Goal: Book appointment/travel/reservation

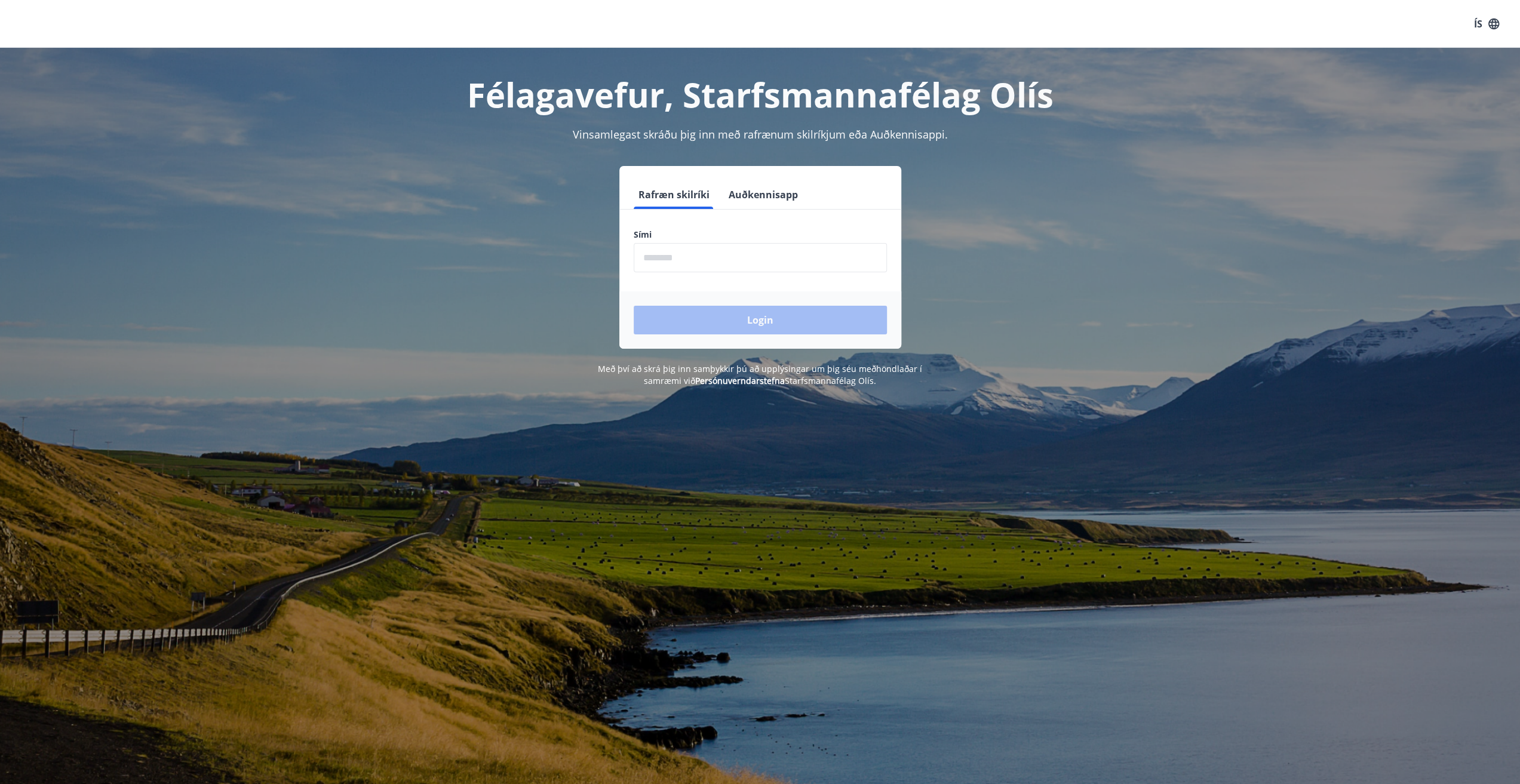
click at [715, 256] on input "phone" at bounding box center [760, 257] width 253 height 29
type input "********"
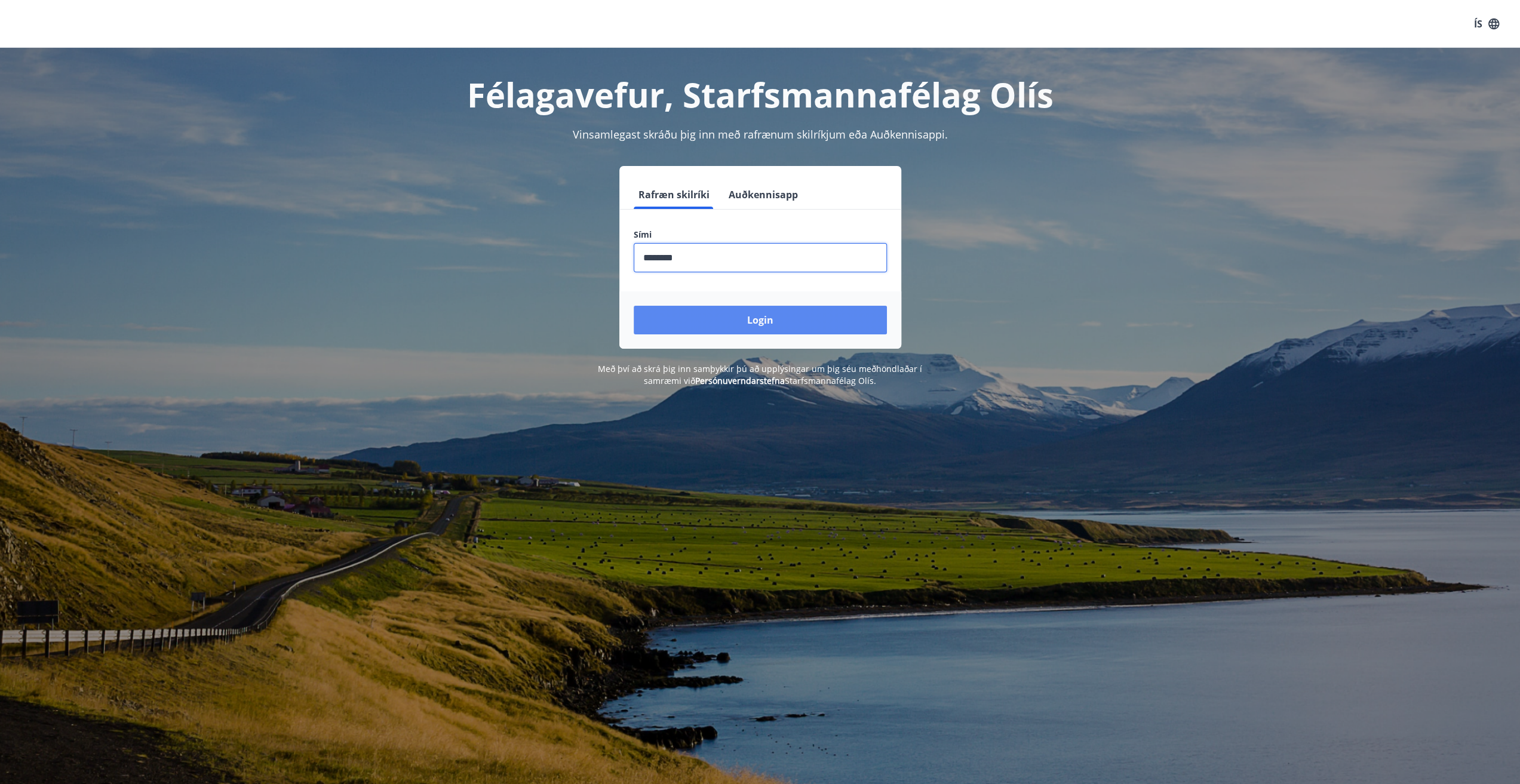
click at [735, 317] on button "Login" at bounding box center [760, 320] width 253 height 29
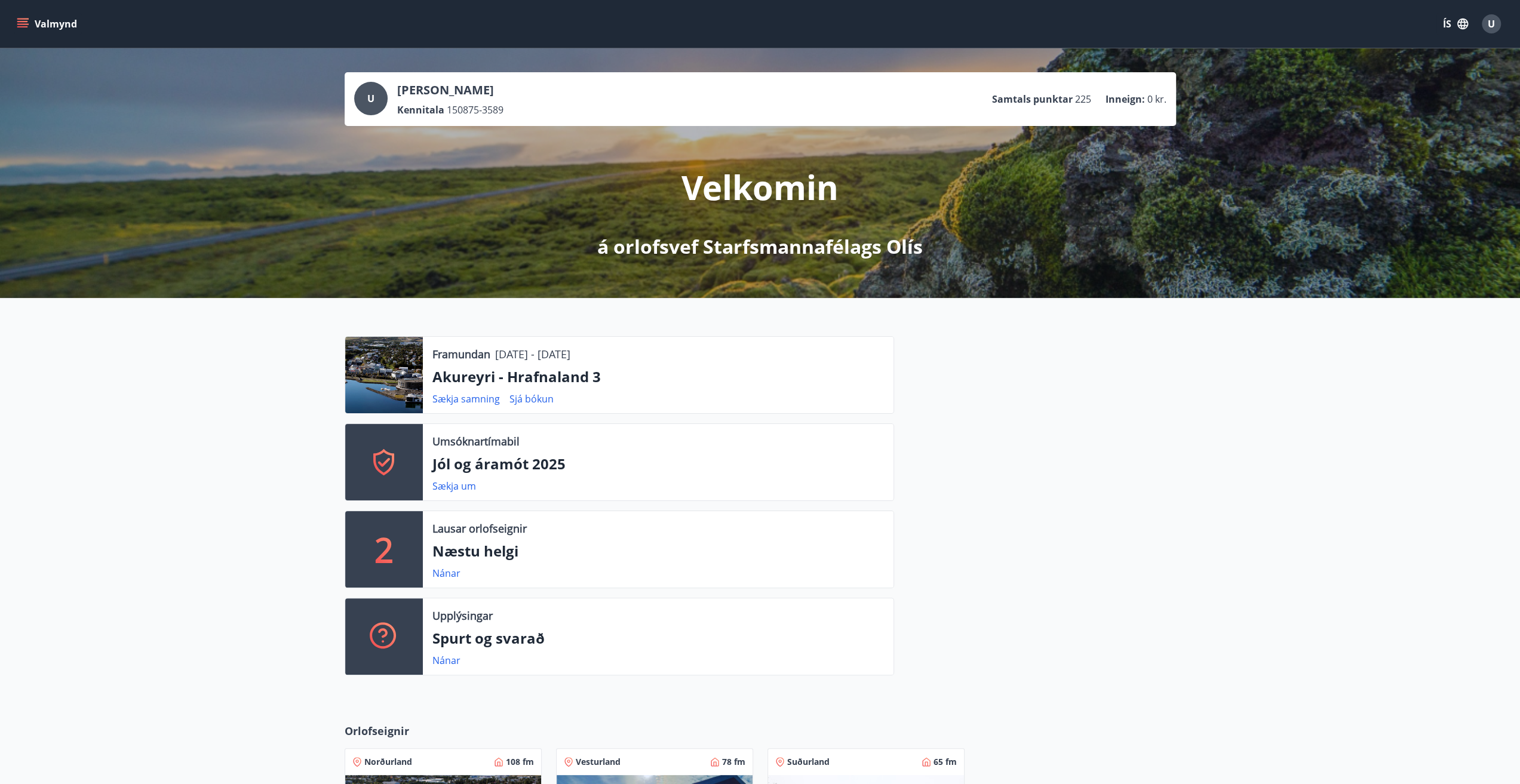
click at [39, 22] on button "Valmynd" at bounding box center [48, 24] width 67 height 22
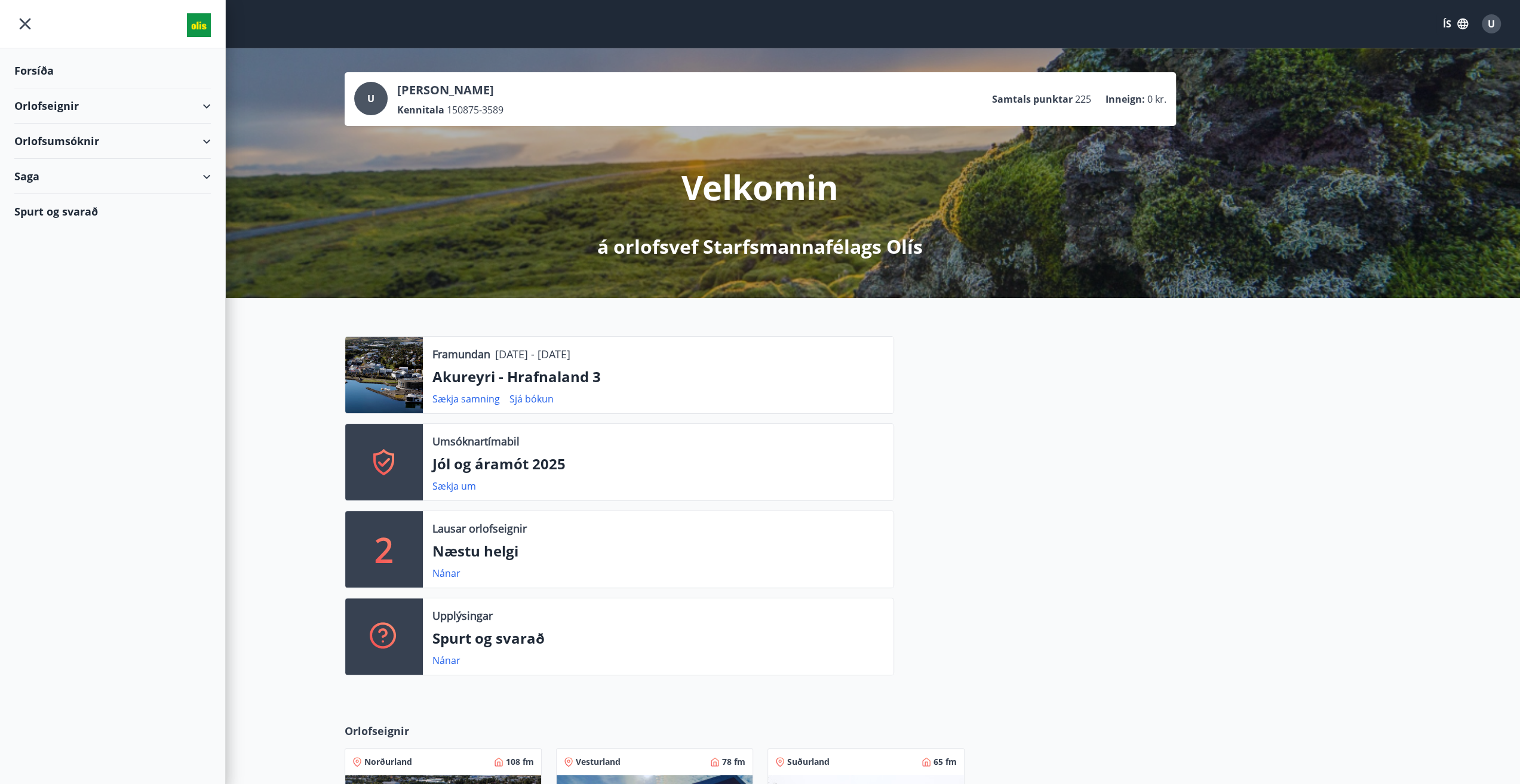
click at [90, 142] on div "Orlofsumsóknir" at bounding box center [112, 141] width 196 height 36
click at [85, 109] on div "Orlofseignir" at bounding box center [112, 106] width 196 height 36
click at [63, 135] on div "Framboð" at bounding box center [112, 136] width 178 height 25
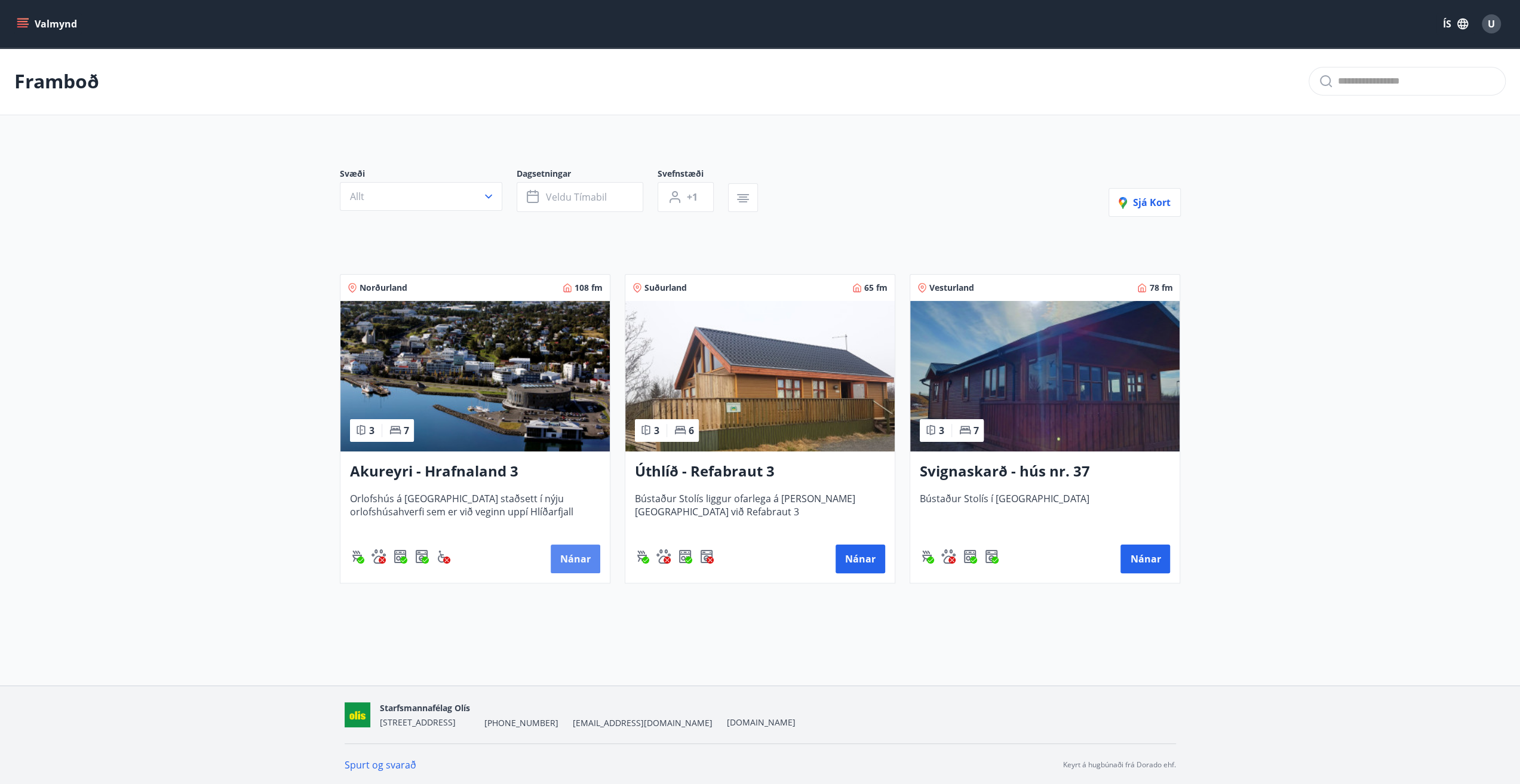
click at [570, 555] on button "Nánar" at bounding box center [576, 559] width 50 height 29
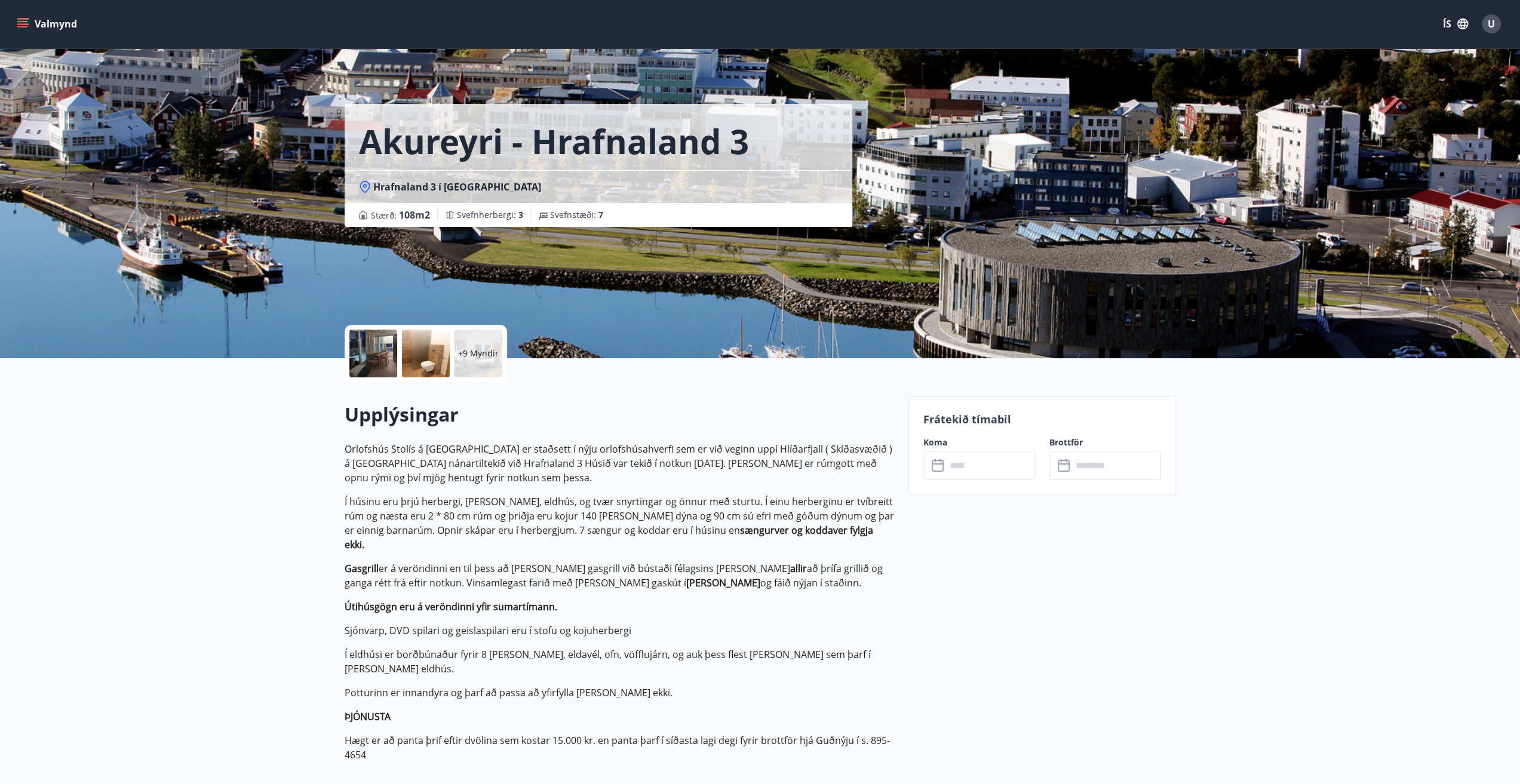
click at [21, 20] on icon "menu" at bounding box center [22, 24] width 12 height 12
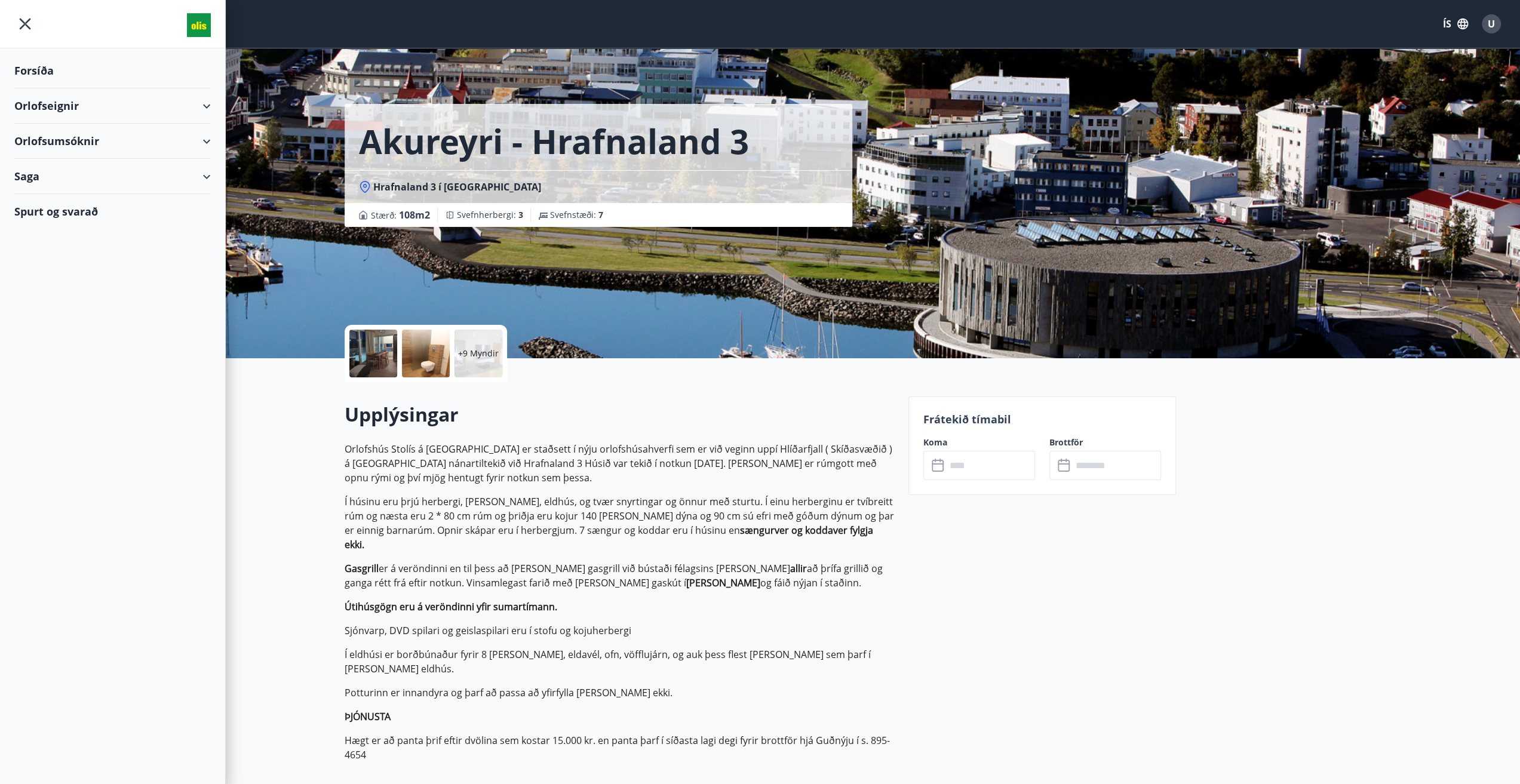
click at [204, 104] on div "Orlofseignir" at bounding box center [112, 106] width 196 height 36
click at [49, 162] on div "Bókunardagatal" at bounding box center [112, 161] width 178 height 25
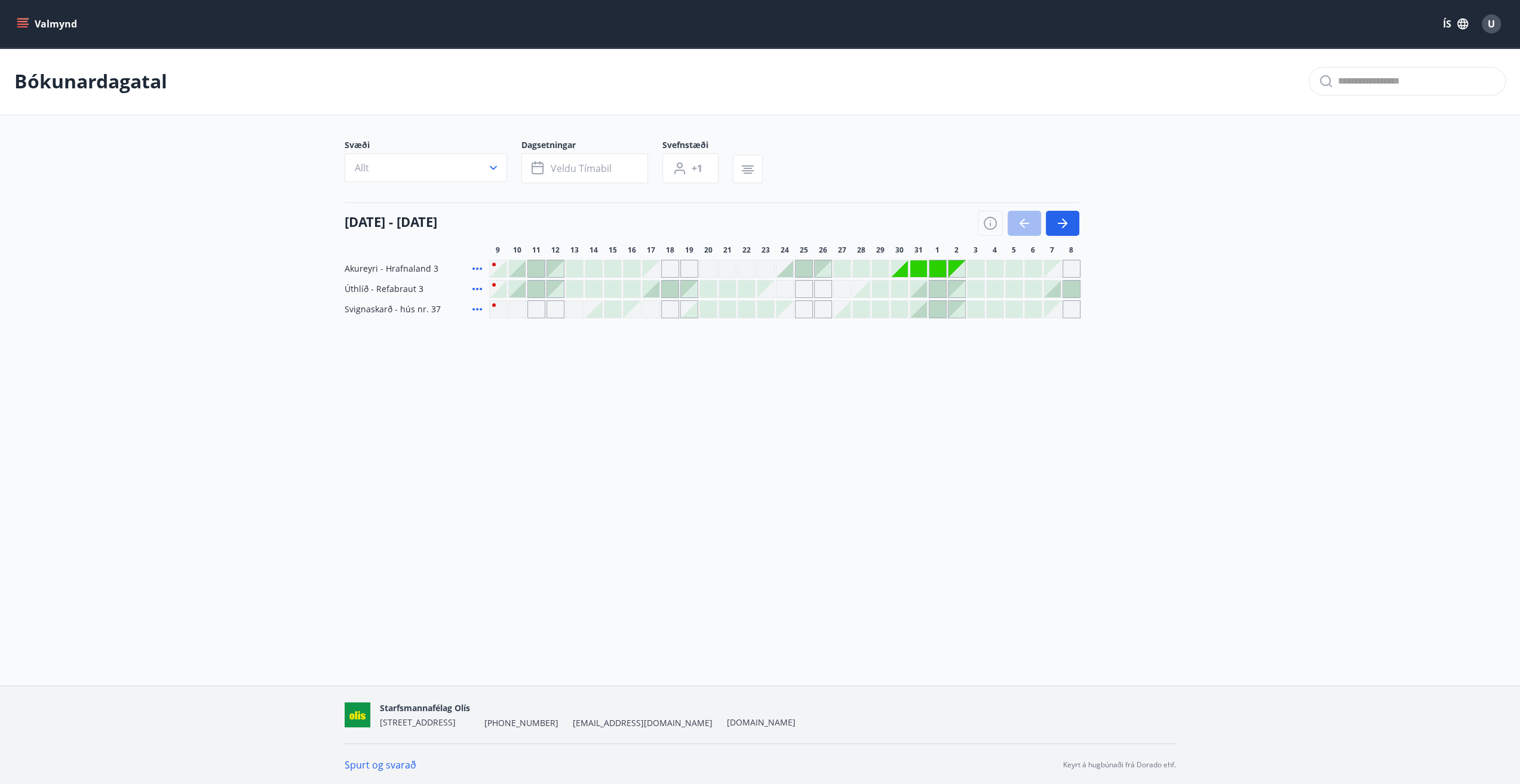
click at [791, 270] on div at bounding box center [785, 269] width 17 height 17
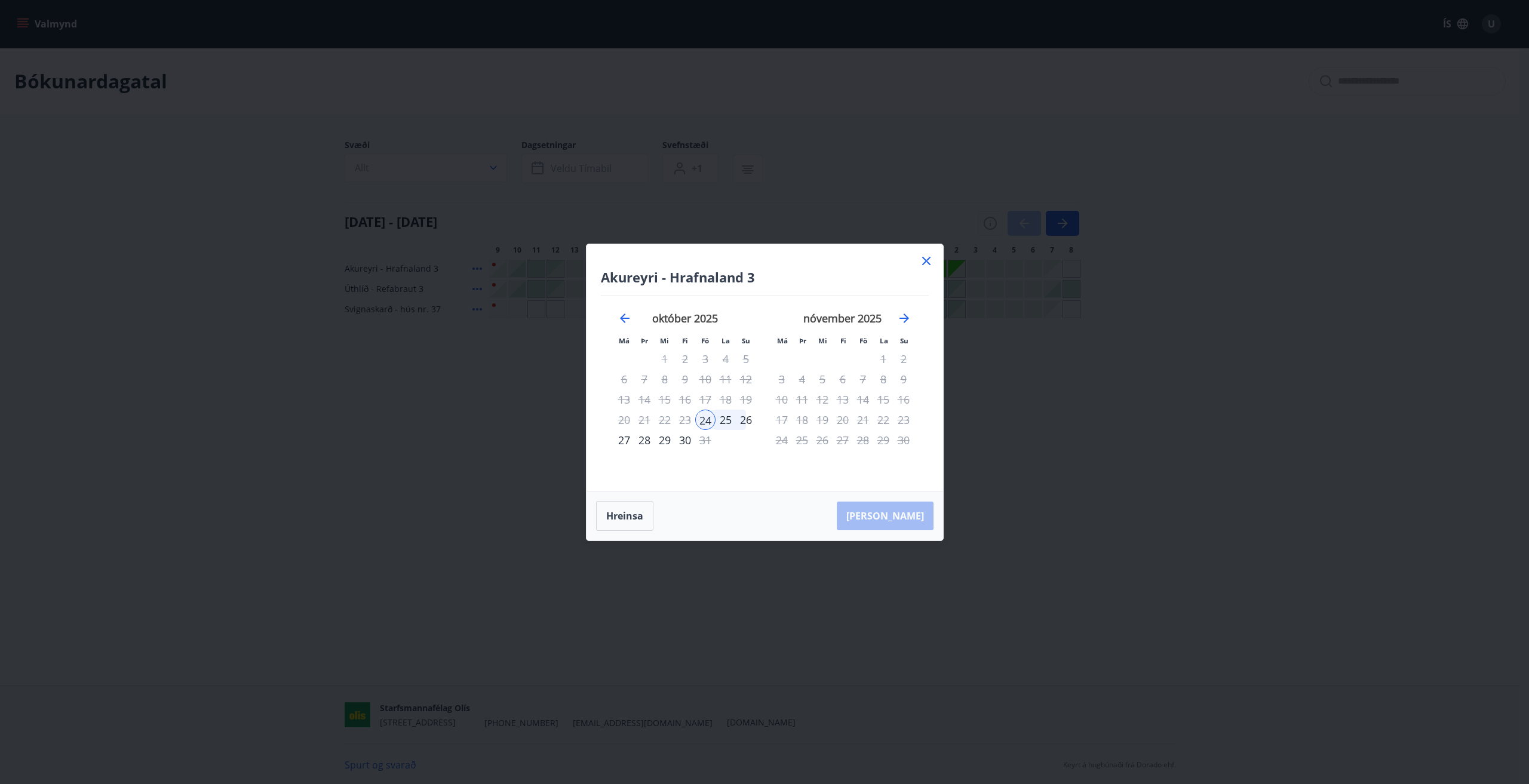
click at [625, 442] on div "27" at bounding box center [624, 440] width 21 height 21
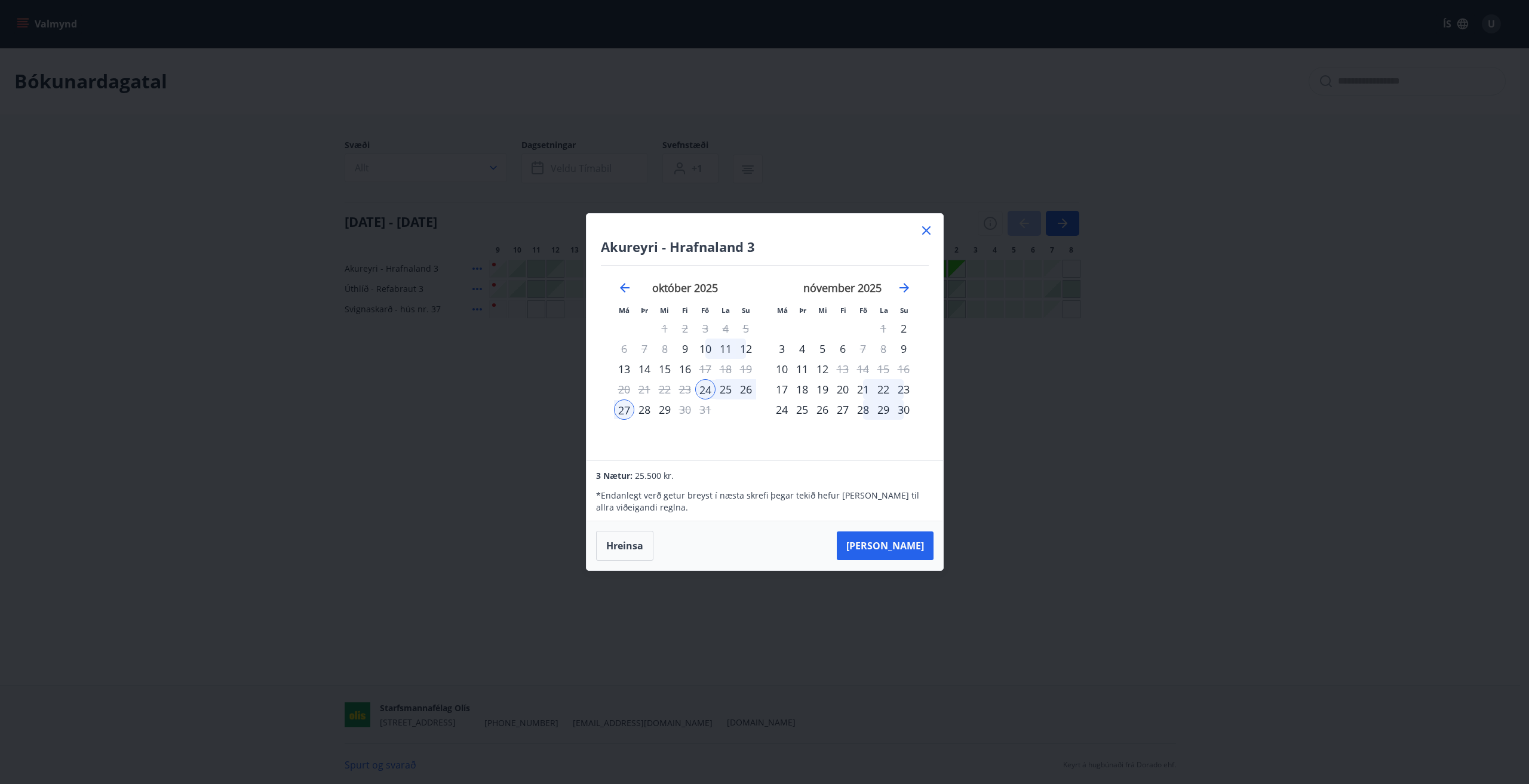
click at [646, 413] on div "28" at bounding box center [645, 409] width 21 height 21
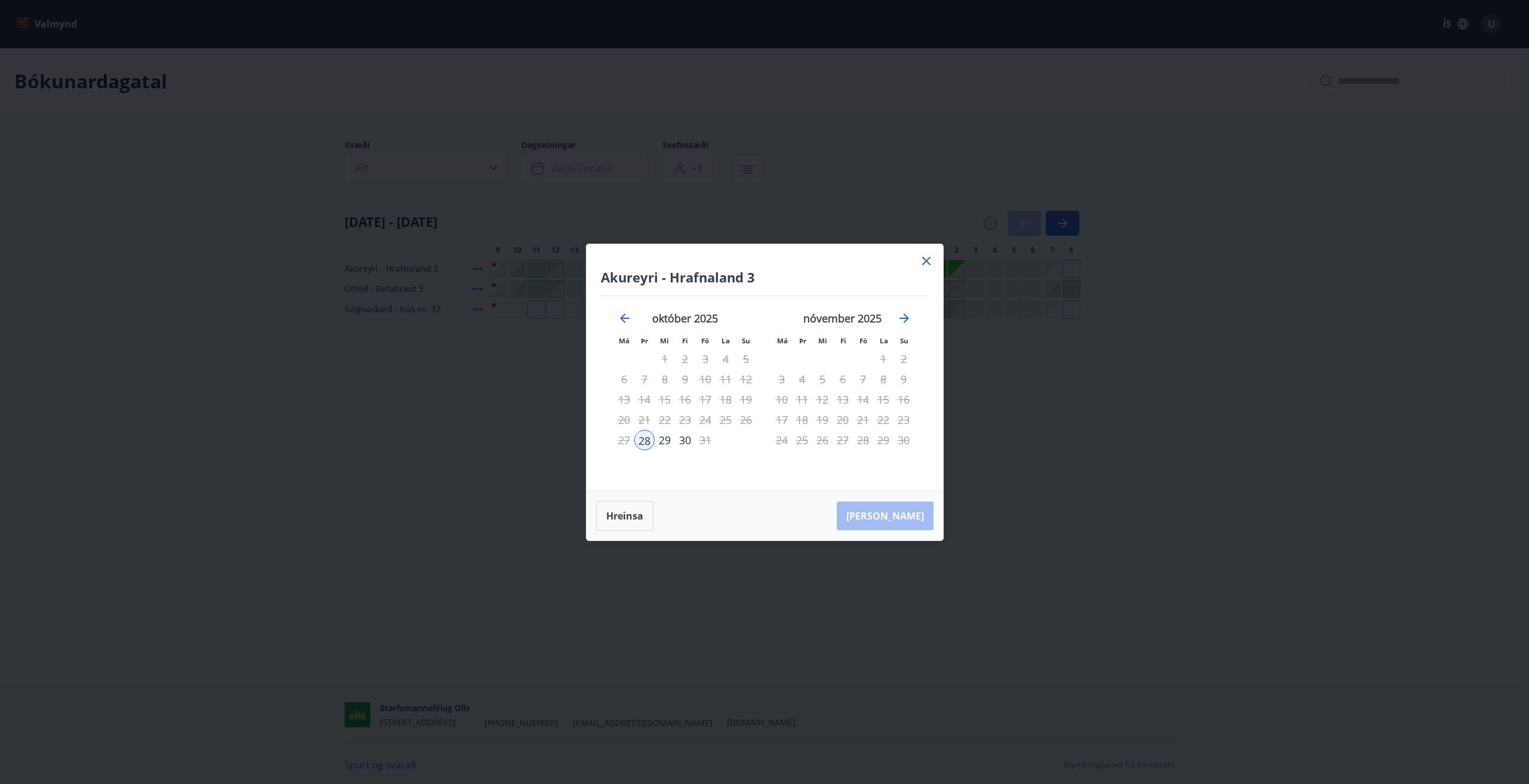
click at [927, 262] on icon at bounding box center [926, 261] width 8 height 8
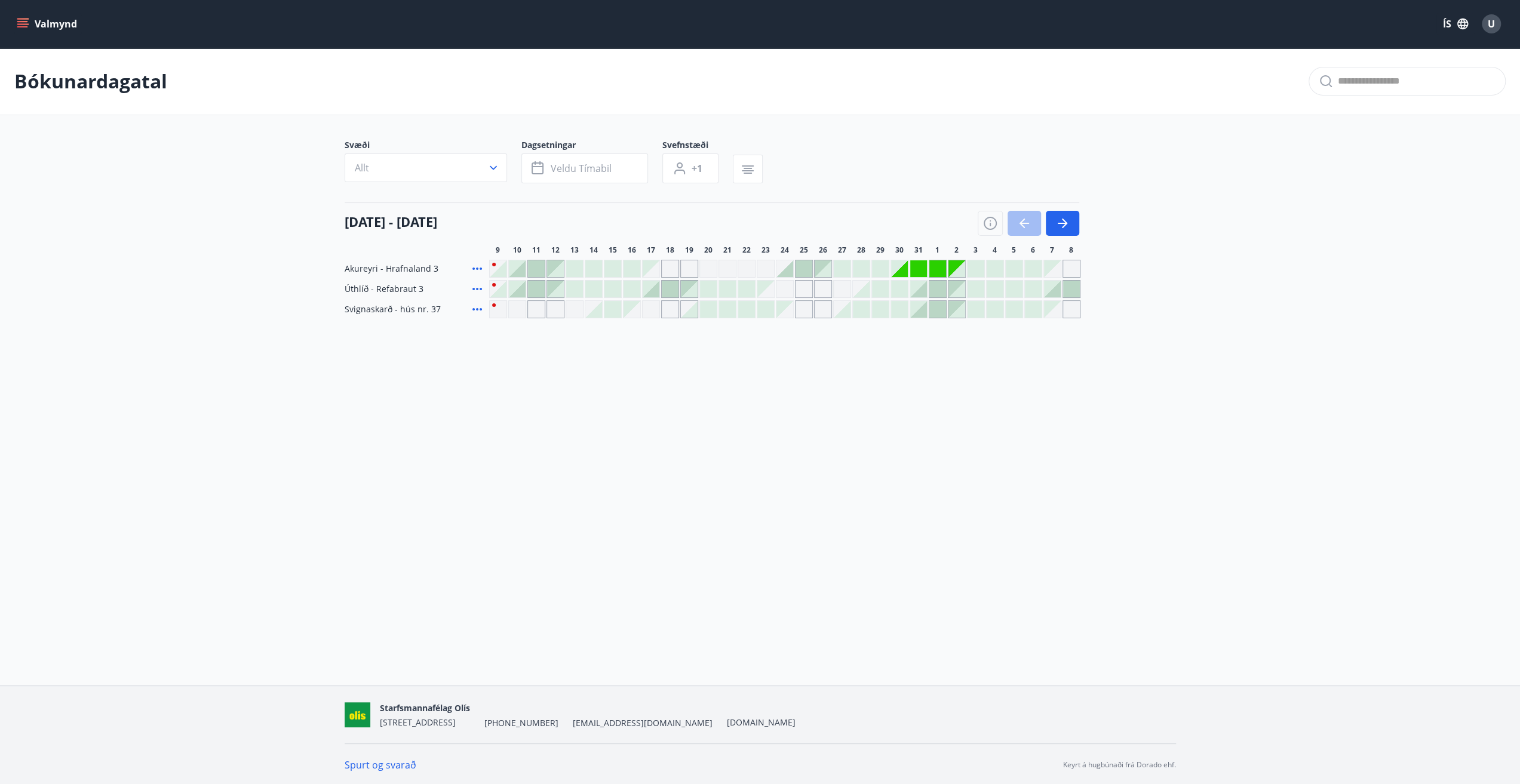
click at [785, 268] on div at bounding box center [785, 269] width 17 height 17
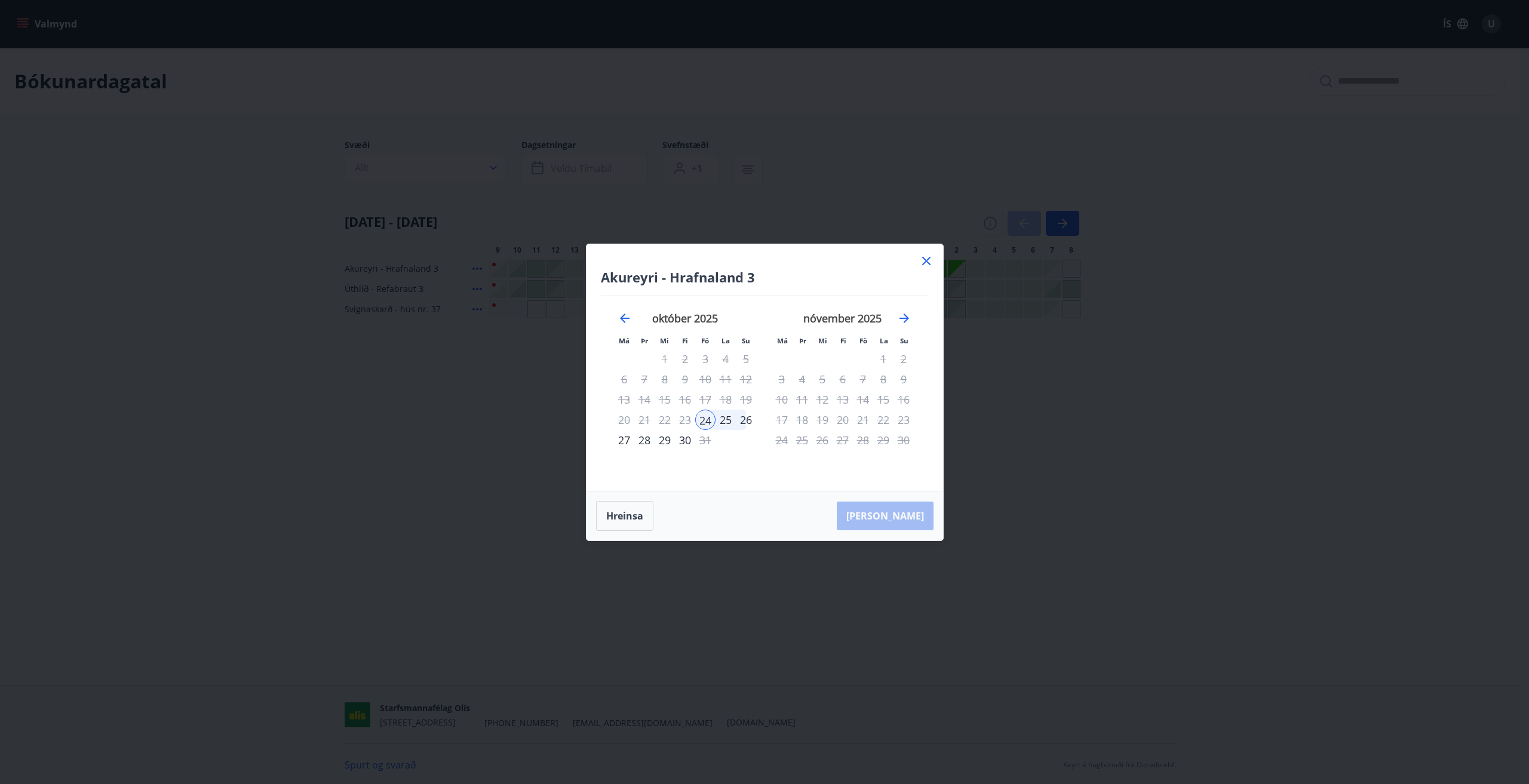
click at [643, 442] on div "28" at bounding box center [645, 440] width 21 height 21
